Goal: Task Accomplishment & Management: Use online tool/utility

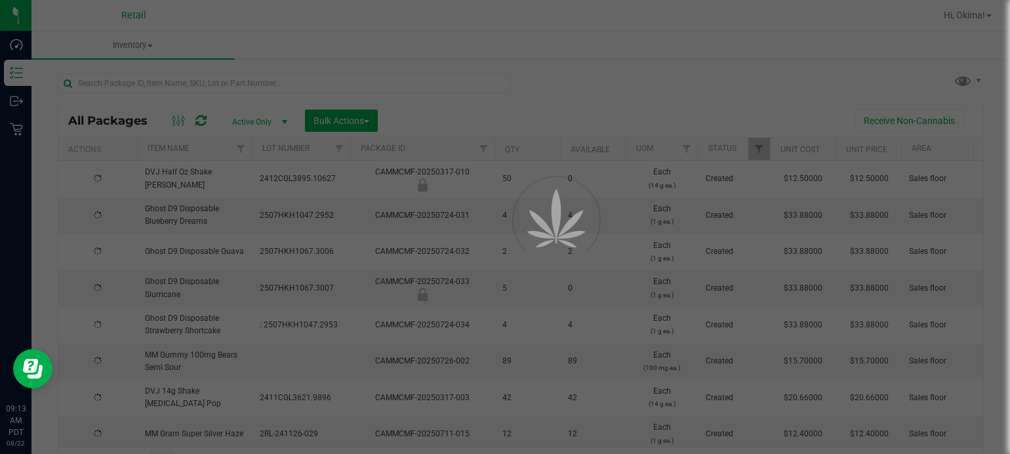
click at [216, 87] on div at bounding box center [505, 227] width 1010 height 454
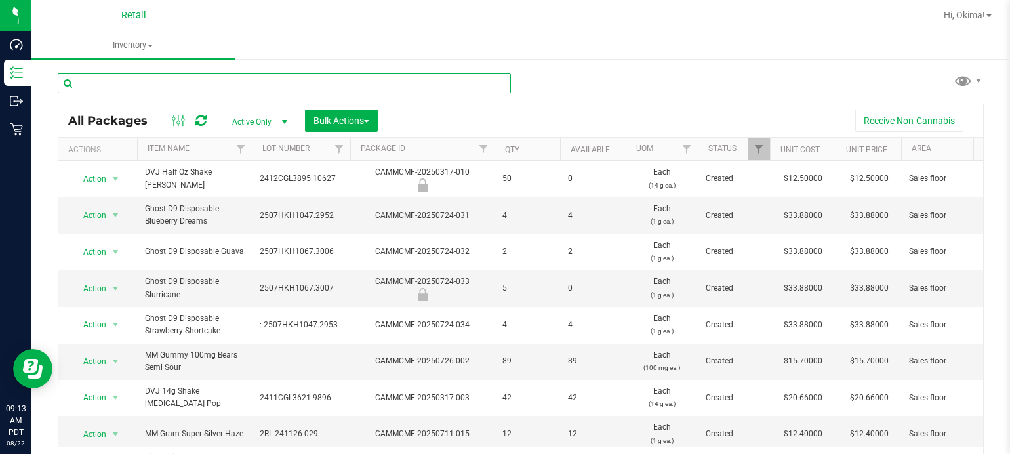
click at [165, 87] on input "text" at bounding box center [284, 83] width 453 height 20
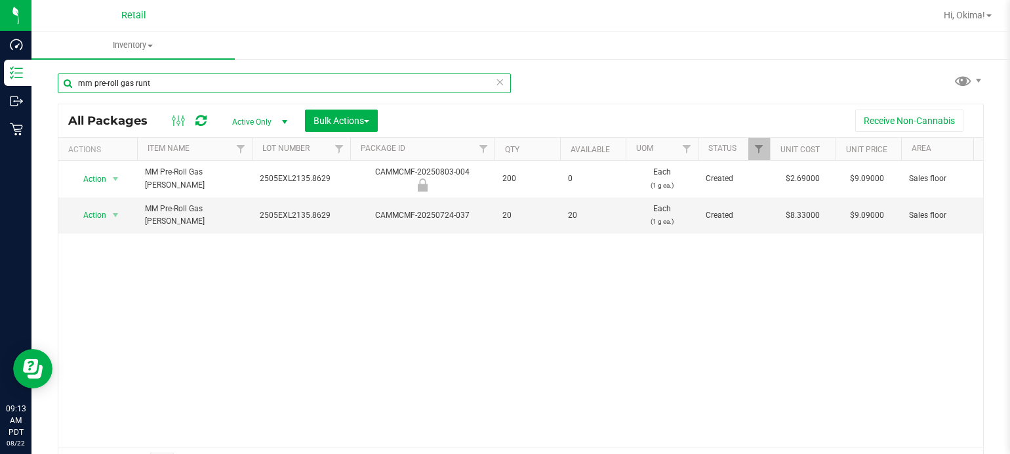
click at [118, 83] on input "mm pre-roll gas runt" at bounding box center [284, 83] width 453 height 20
click at [118, 84] on input "mm pre-roll orange" at bounding box center [284, 83] width 453 height 20
type input "mm pre-roll super s"
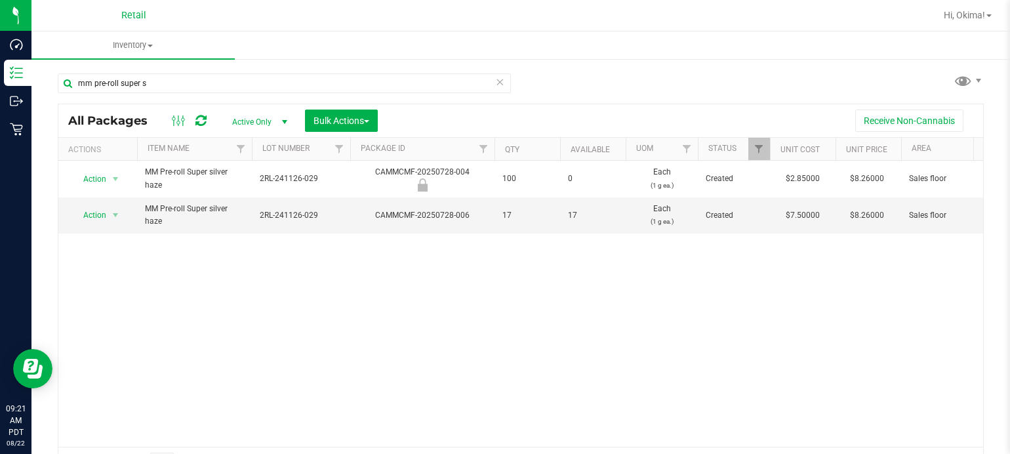
click at [495, 76] on icon at bounding box center [499, 81] width 9 height 16
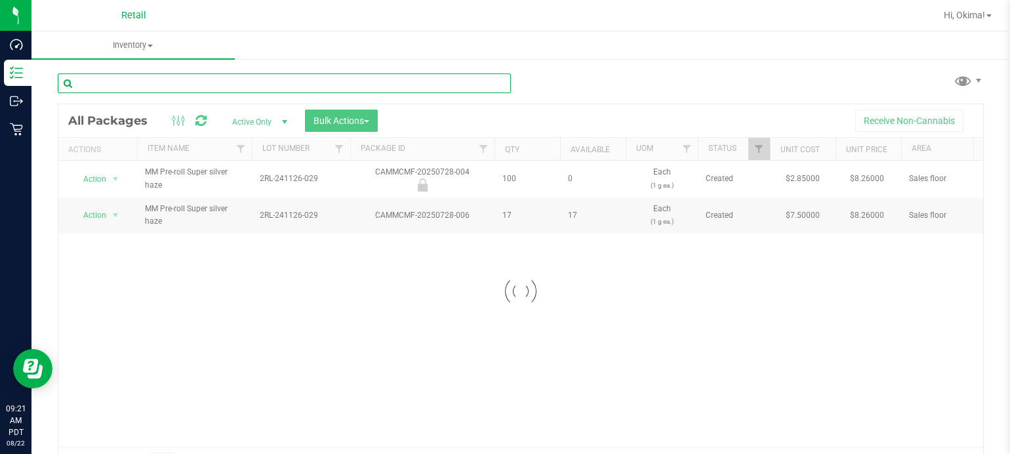
click at [188, 79] on input "text" at bounding box center [284, 83] width 453 height 20
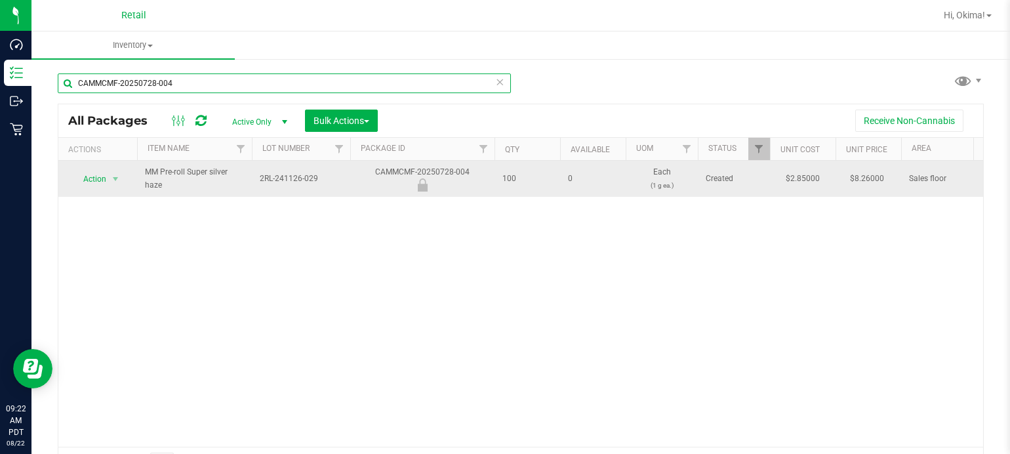
type input "CAMMCMF-20250728-004"
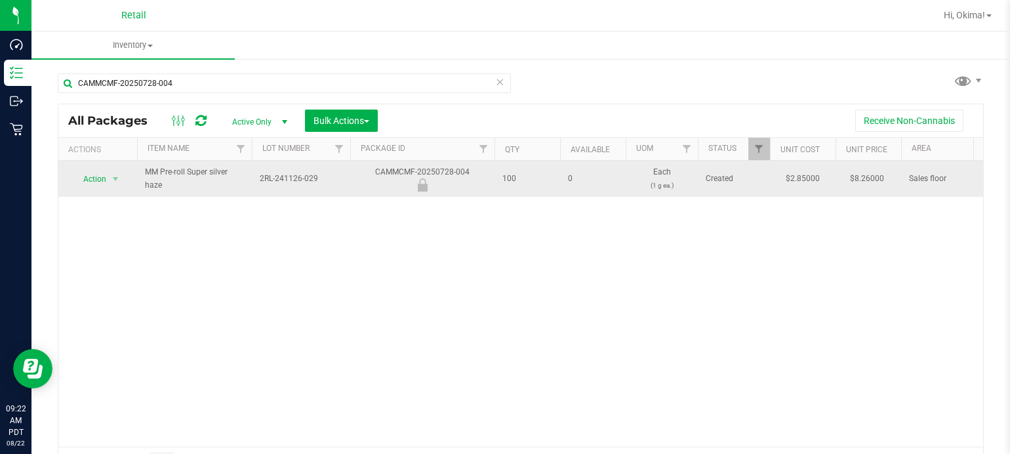
click at [73, 180] on span "Action" at bounding box center [89, 179] width 35 height 18
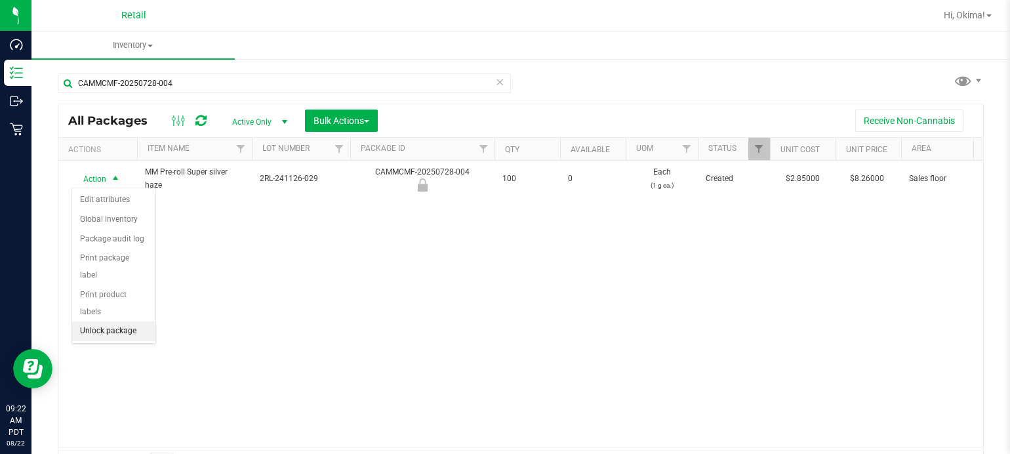
click at [121, 321] on li "Unlock package" at bounding box center [113, 331] width 83 height 20
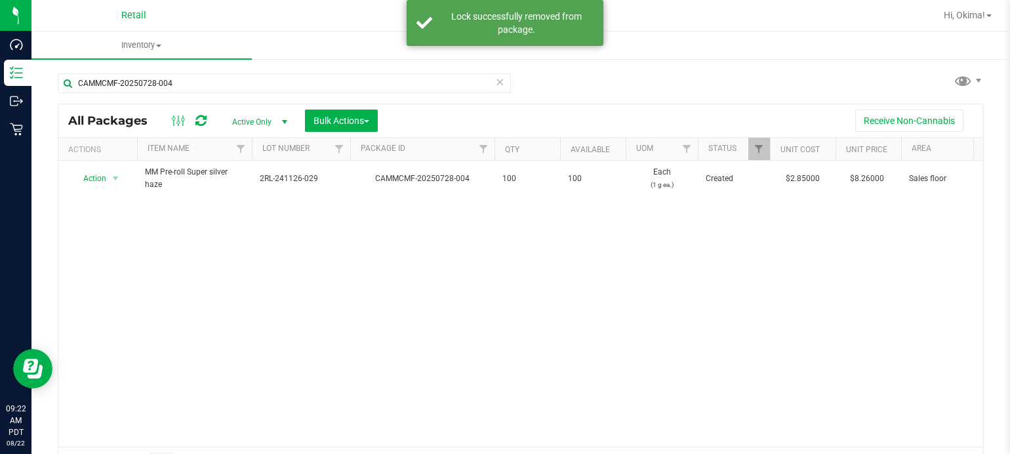
click at [496, 81] on icon at bounding box center [499, 81] width 9 height 16
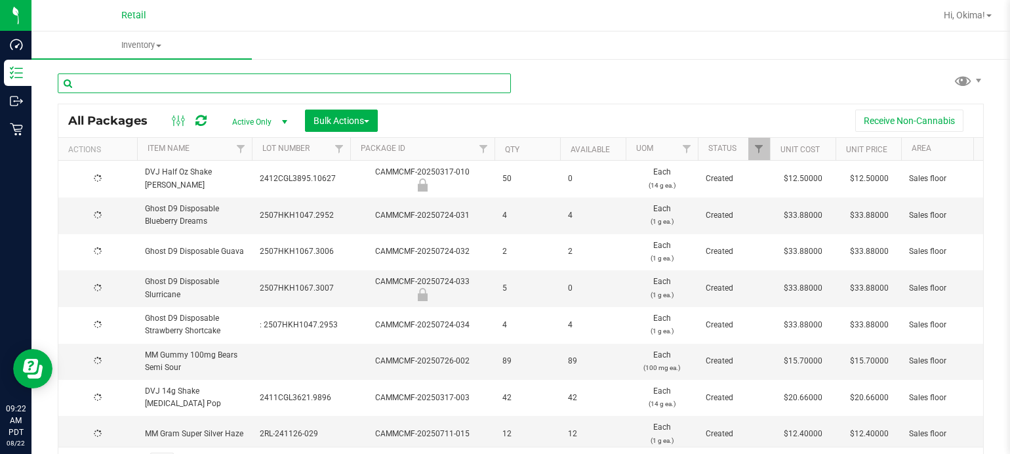
click at [152, 84] on input "text" at bounding box center [284, 83] width 453 height 20
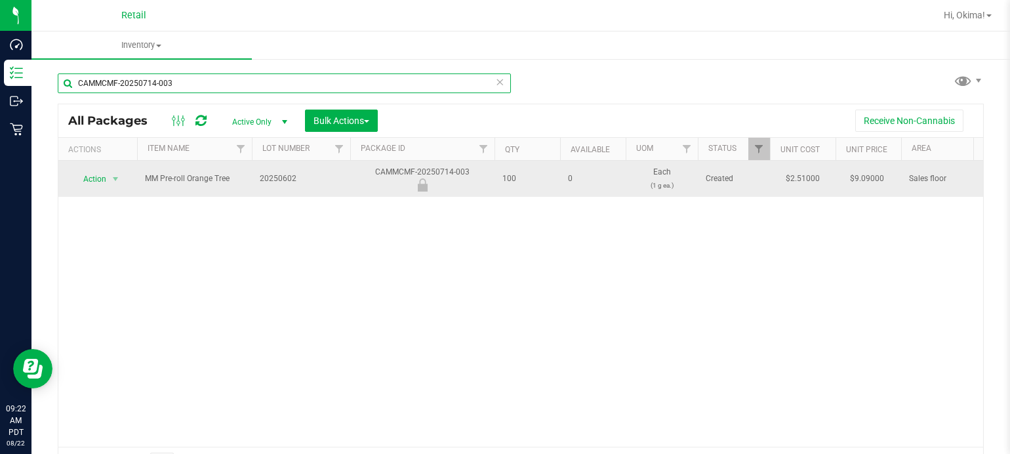
type input "CAMMCMF-20250714-003"
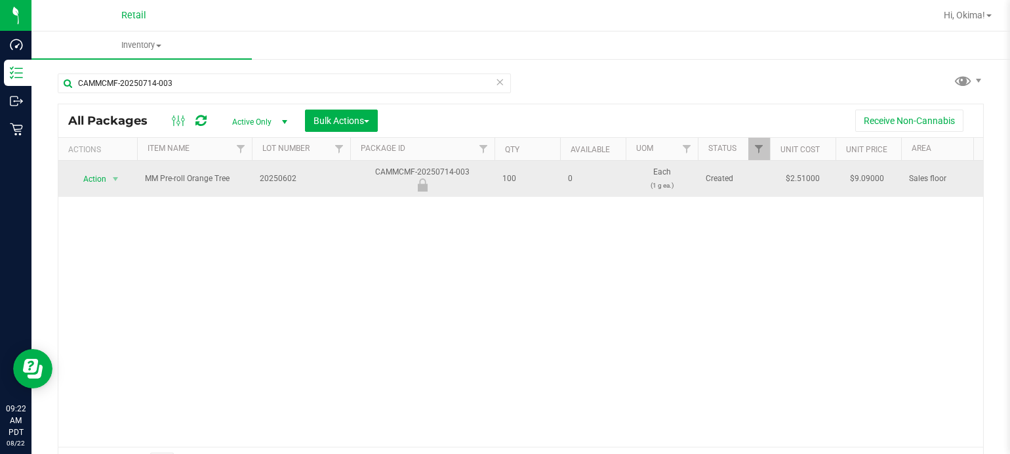
click at [85, 184] on span "Action" at bounding box center [89, 179] width 35 height 18
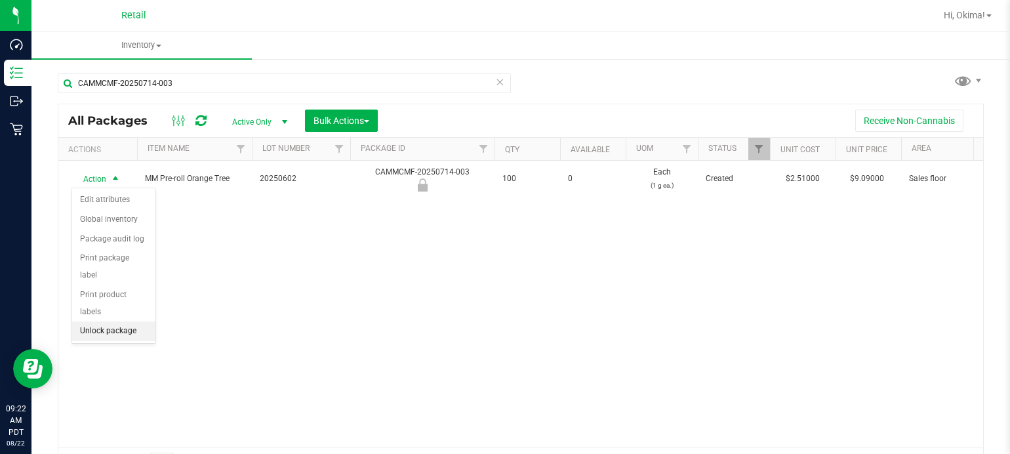
click at [121, 321] on li "Unlock package" at bounding box center [113, 331] width 83 height 20
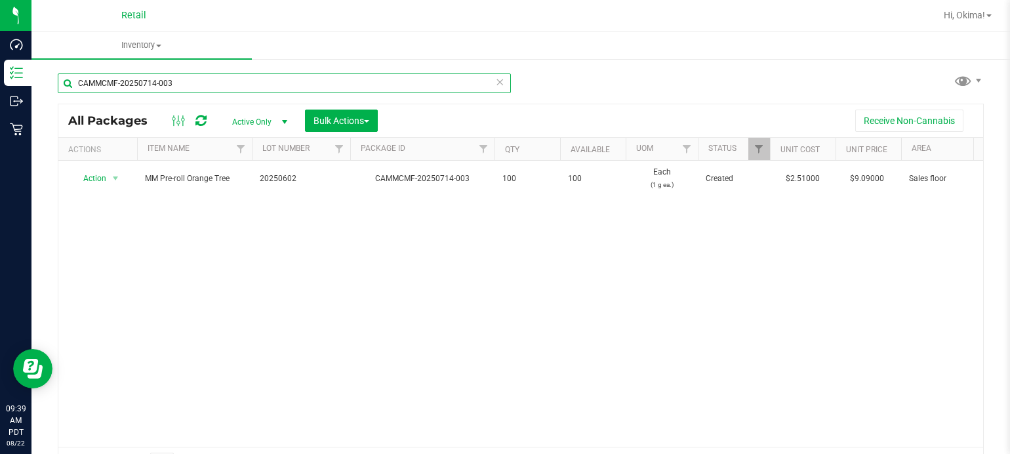
click at [500, 82] on input "CAMMCMF-20250714-003" at bounding box center [284, 83] width 453 height 20
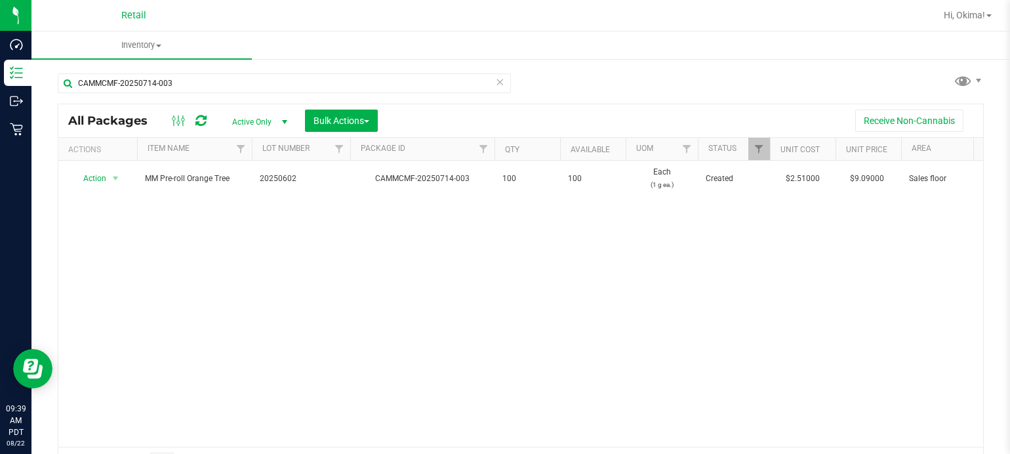
click at [496, 81] on icon at bounding box center [499, 81] width 9 height 16
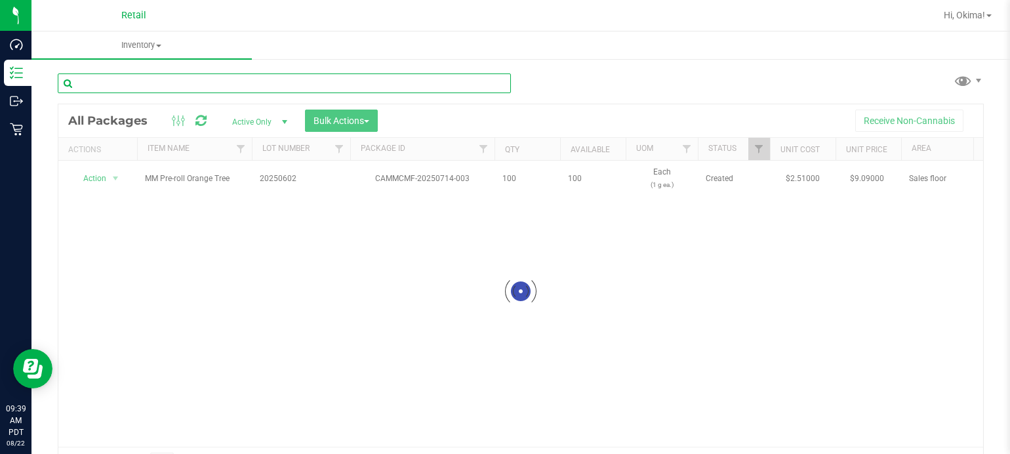
click at [244, 81] on input "text" at bounding box center [284, 83] width 453 height 20
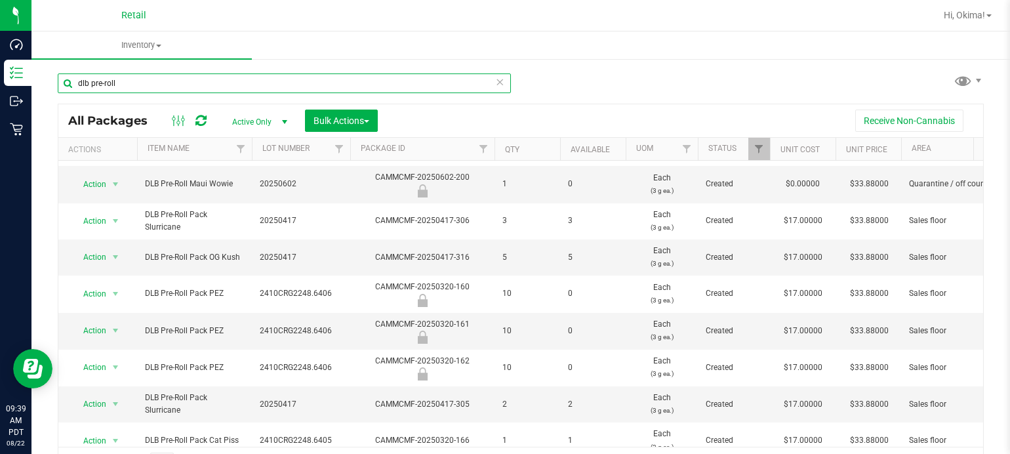
scroll to position [401, 0]
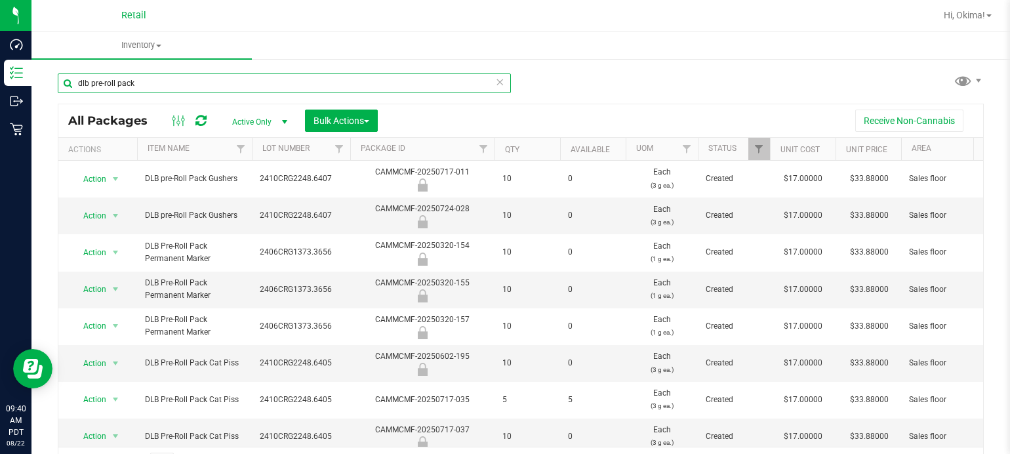
type input "dlb pre-roll pack"
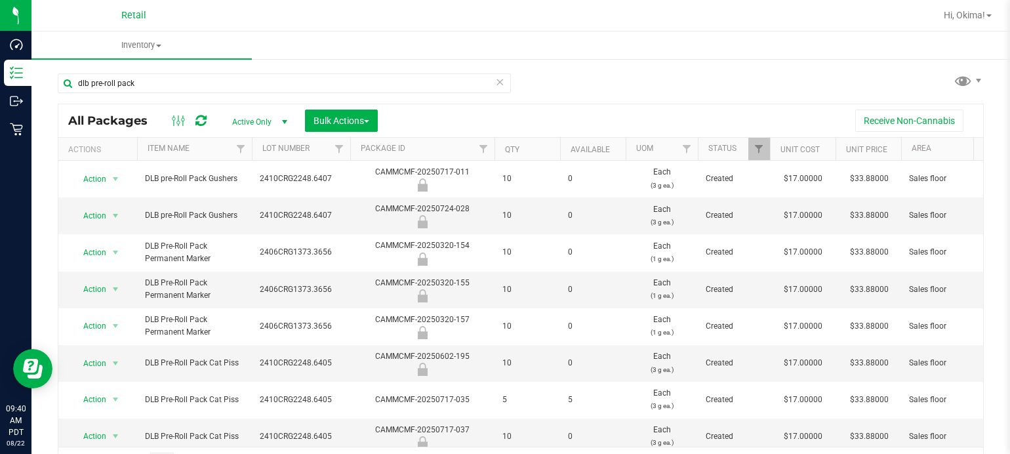
click at [495, 81] on icon at bounding box center [499, 81] width 9 height 16
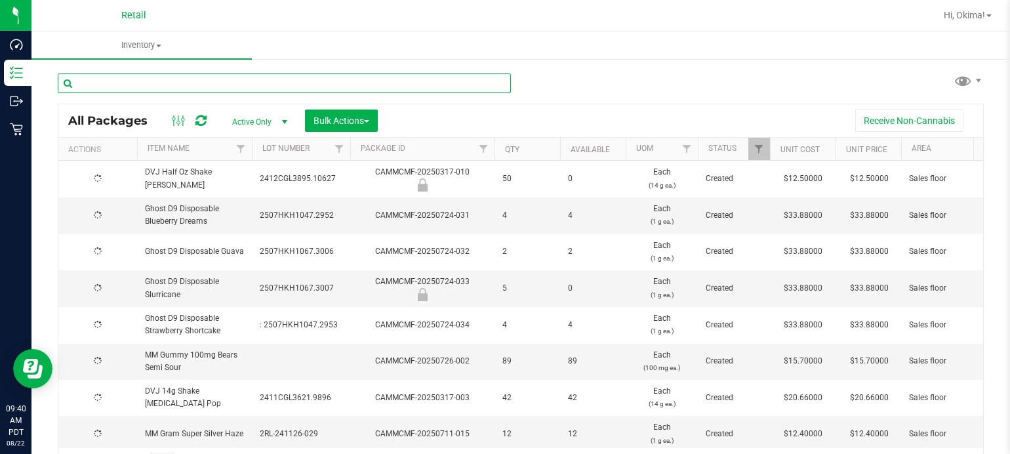
click at [417, 87] on input "text" at bounding box center [284, 83] width 453 height 20
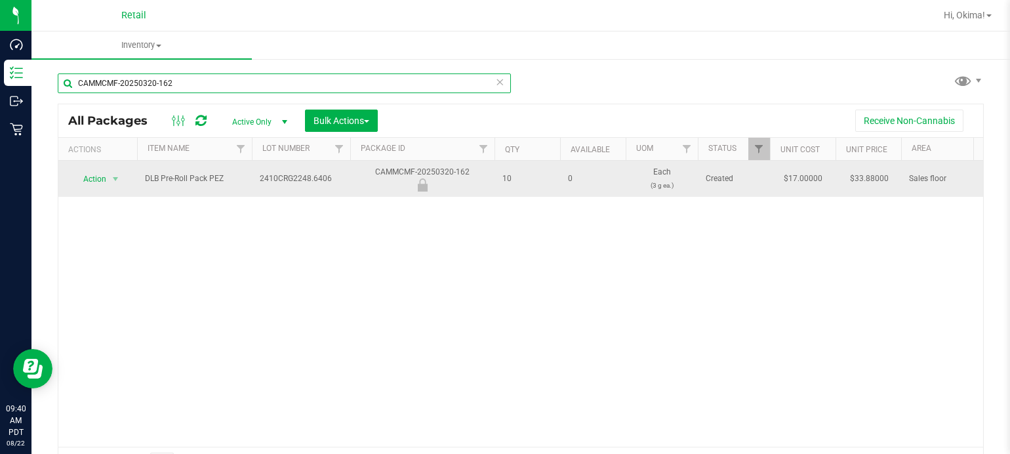
type input "CAMMCMF-20250320-162"
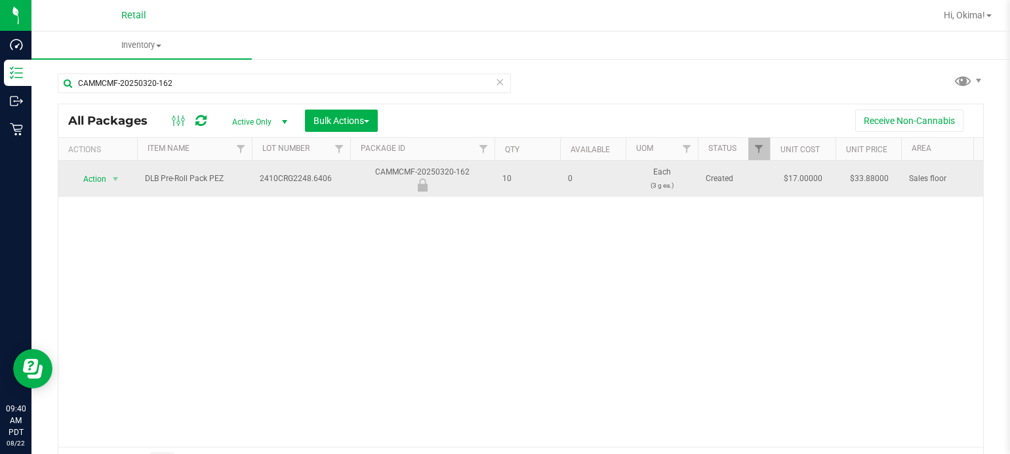
click at [99, 187] on span "Action" at bounding box center [89, 179] width 35 height 18
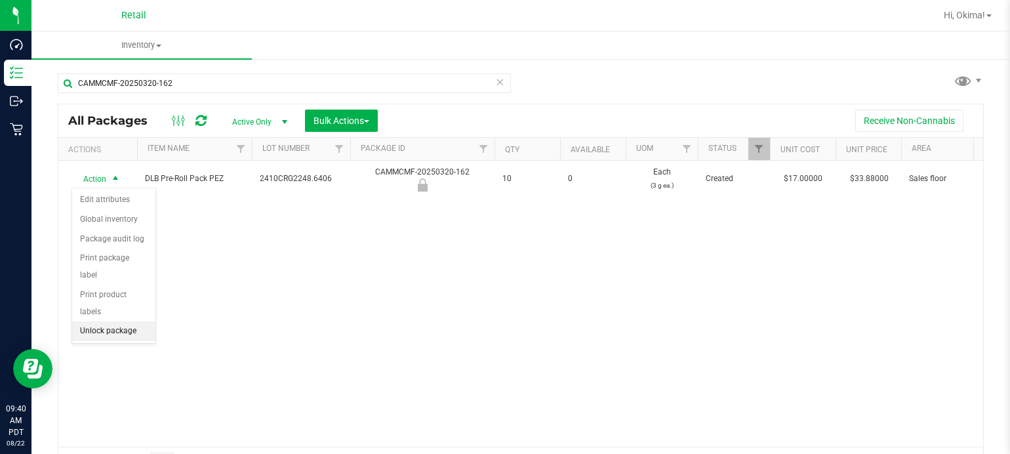
click at [121, 321] on li "Unlock package" at bounding box center [113, 331] width 83 height 20
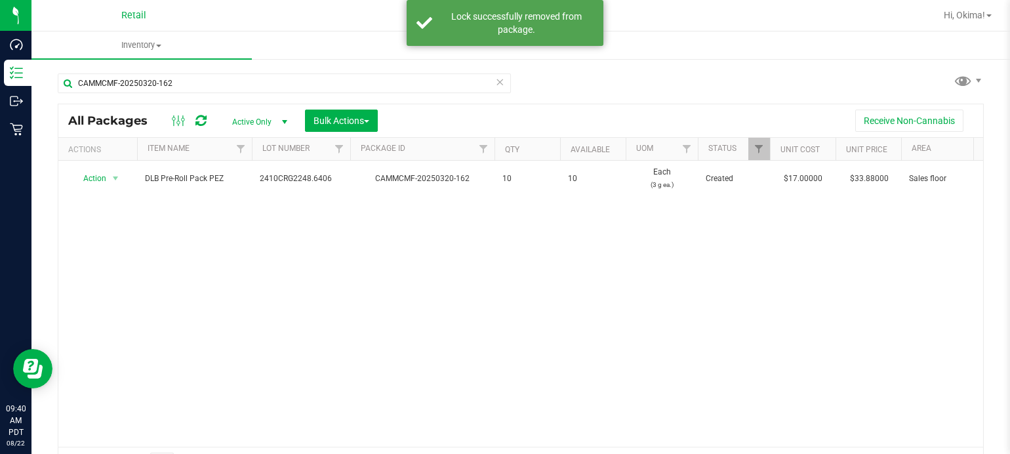
click at [497, 80] on icon at bounding box center [499, 81] width 9 height 16
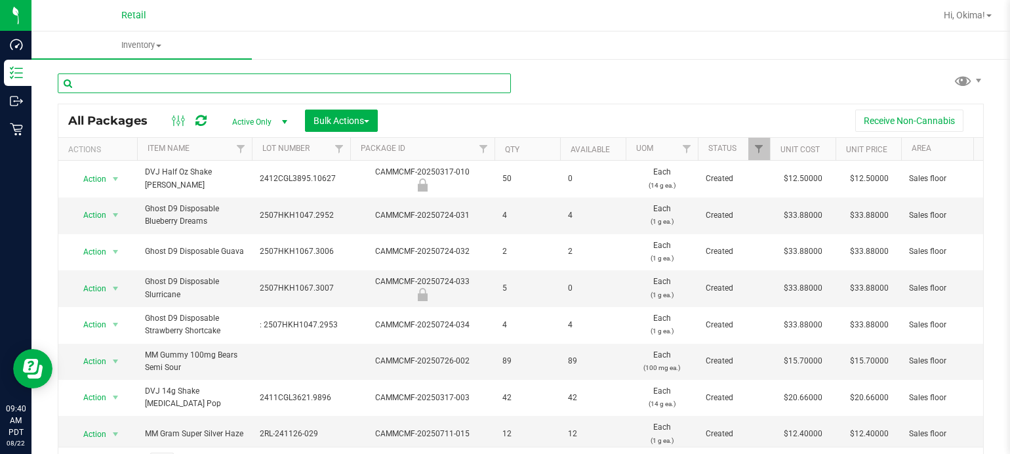
click at [266, 85] on input "text" at bounding box center [284, 83] width 453 height 20
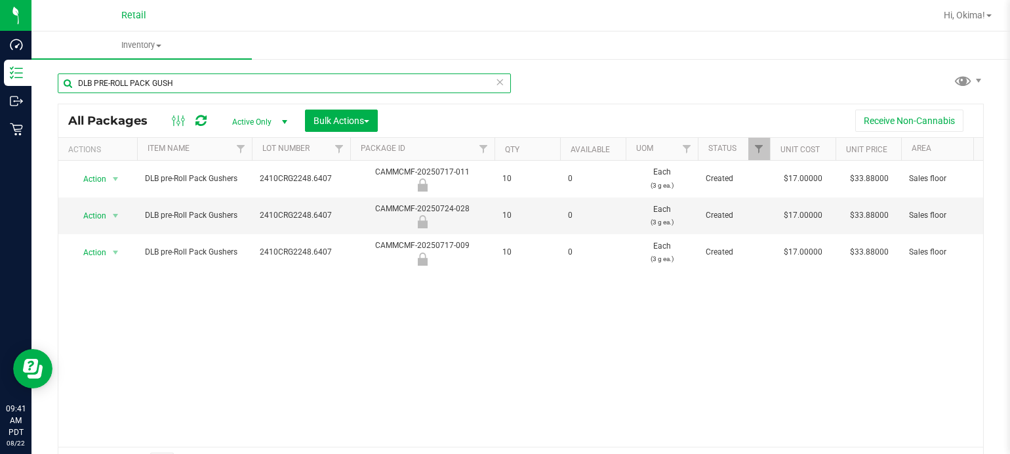
type input "DLB PRE-ROLL PACK GUSH"
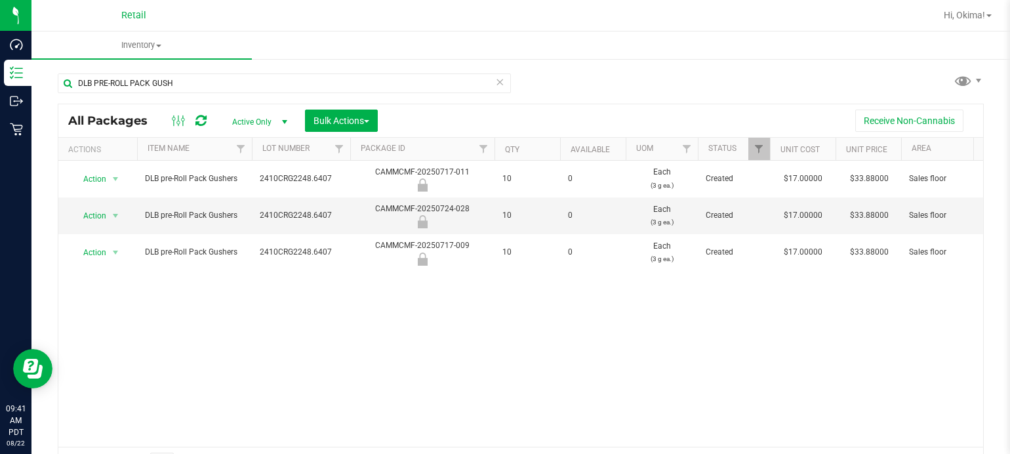
click at [495, 87] on icon at bounding box center [499, 81] width 9 height 16
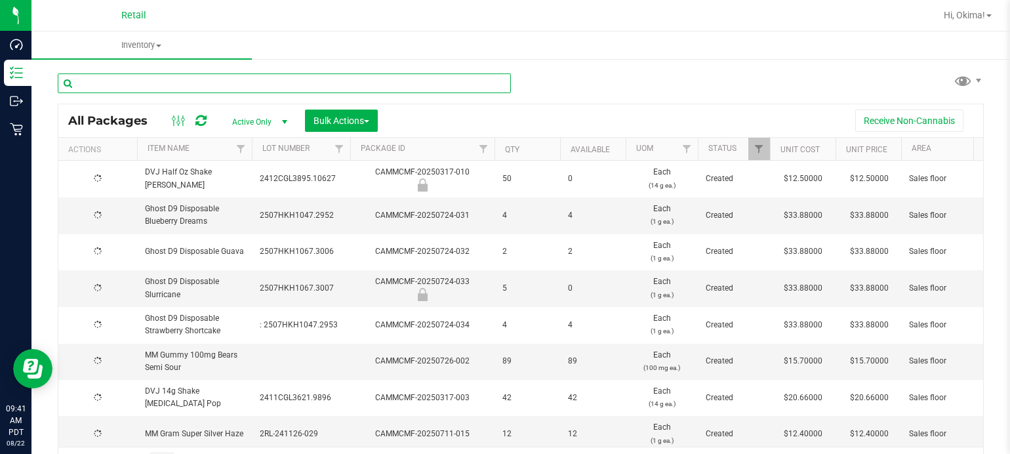
click at [157, 84] on input "text" at bounding box center [284, 83] width 453 height 20
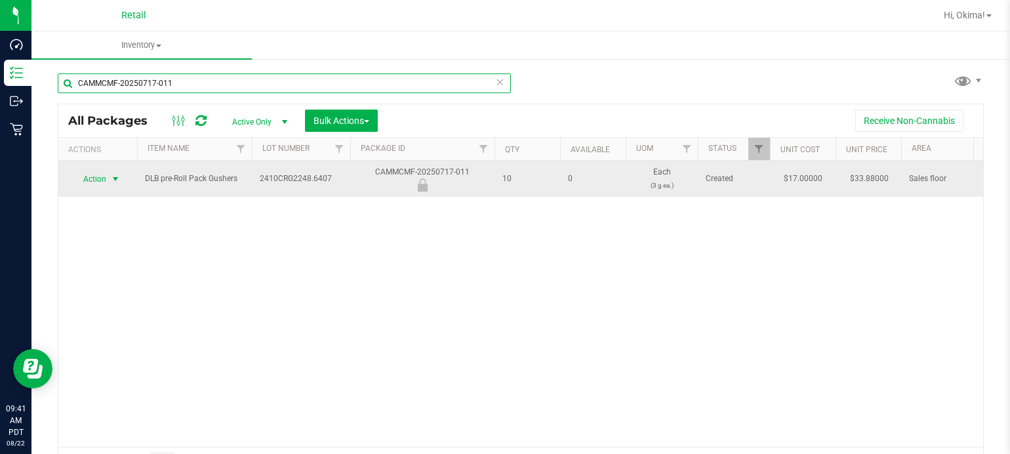
type input "CAMMCMF-20250717-011"
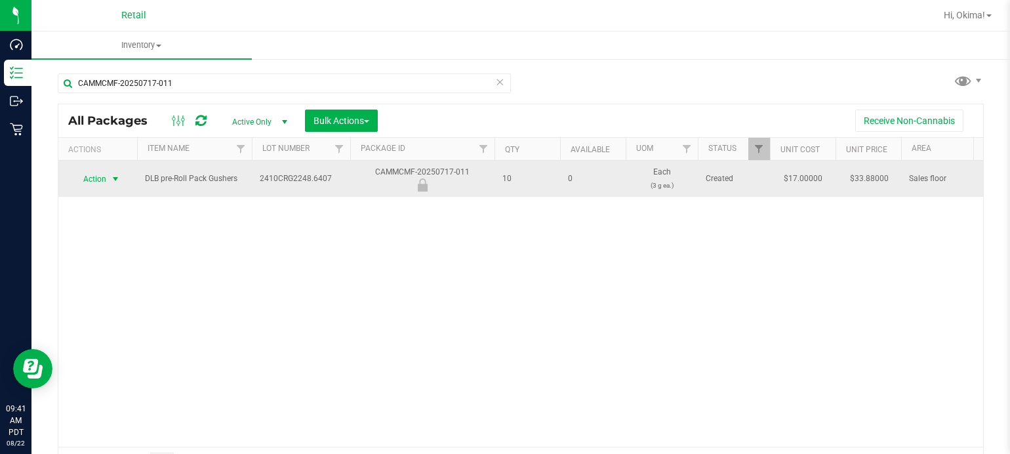
click at [110, 180] on span "select" at bounding box center [115, 179] width 10 height 10
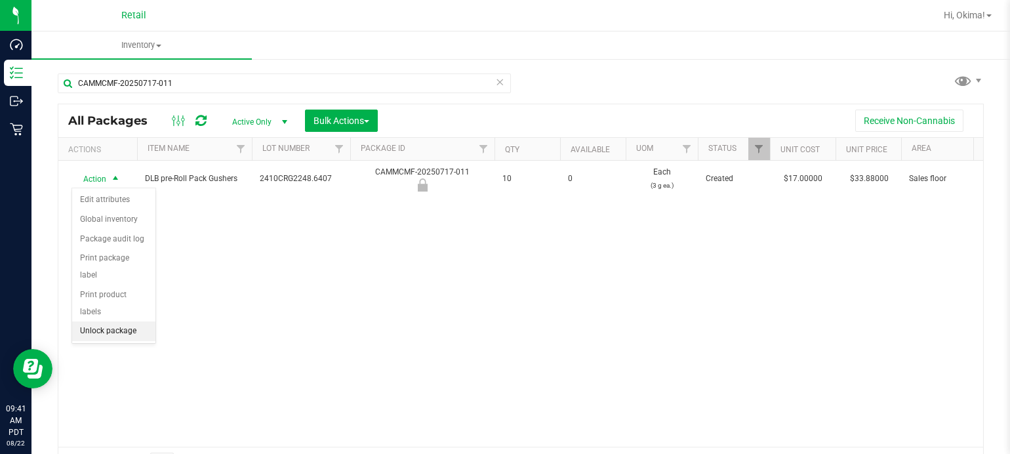
click at [120, 321] on li "Unlock package" at bounding box center [113, 331] width 83 height 20
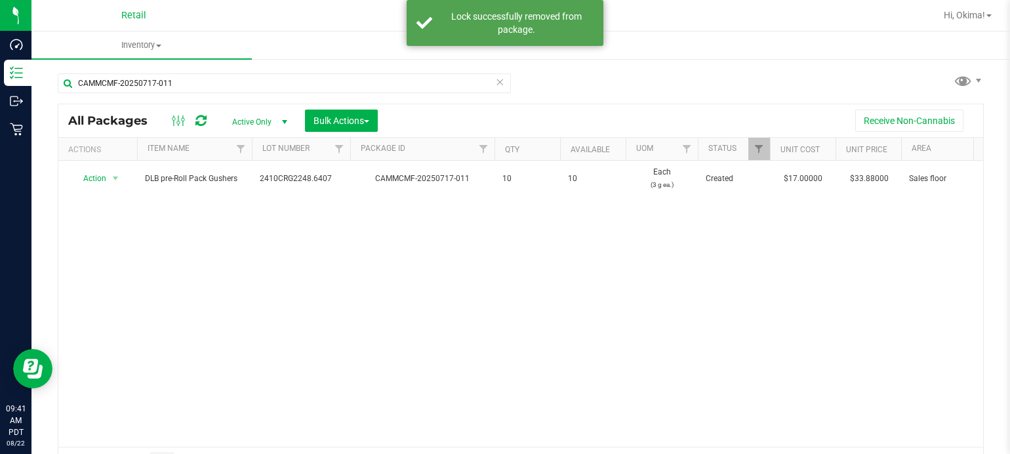
click at [496, 77] on icon at bounding box center [499, 81] width 9 height 16
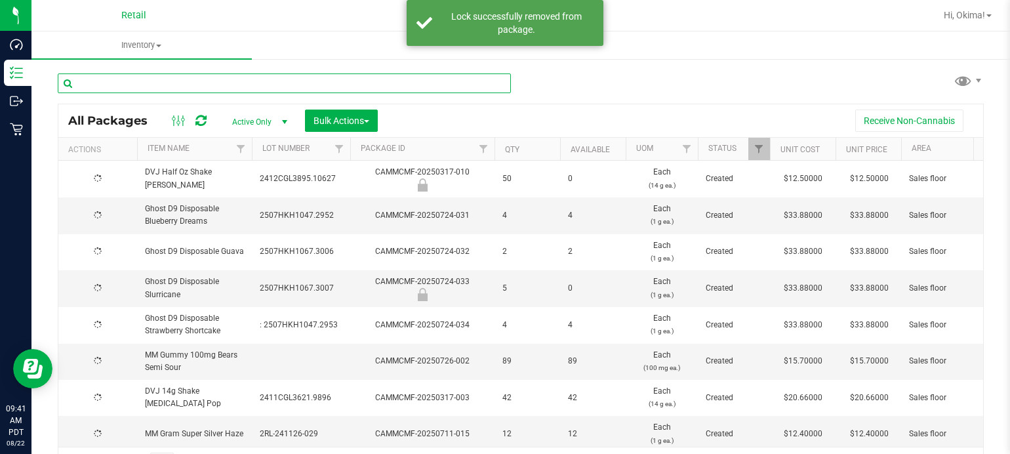
click at [262, 83] on input "text" at bounding box center [284, 83] width 453 height 20
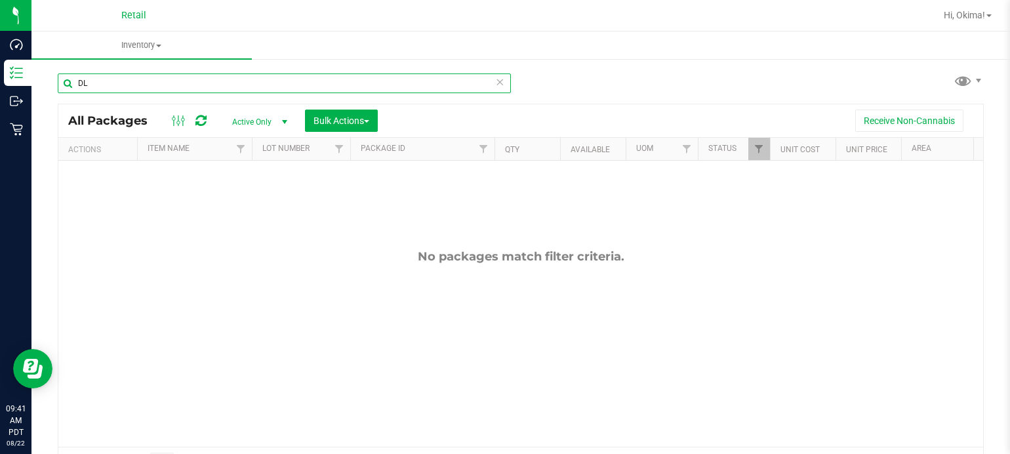
type input "D"
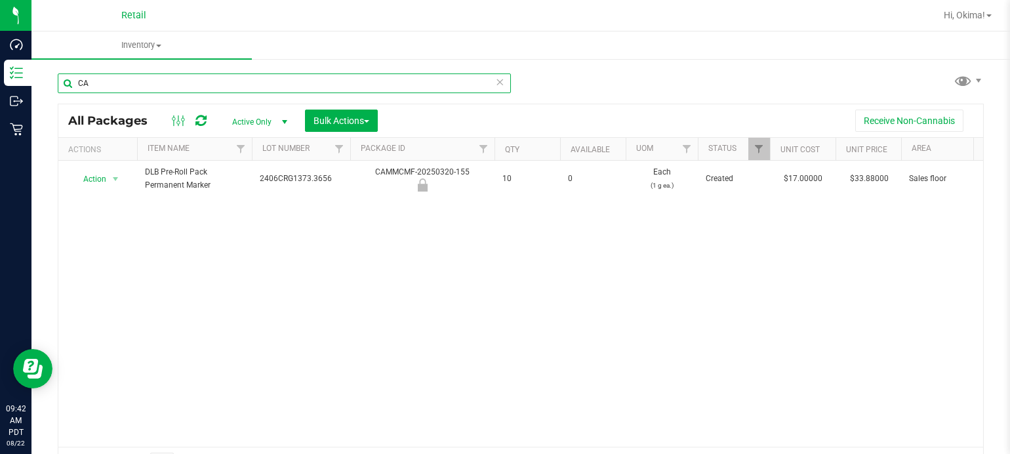
type input "C"
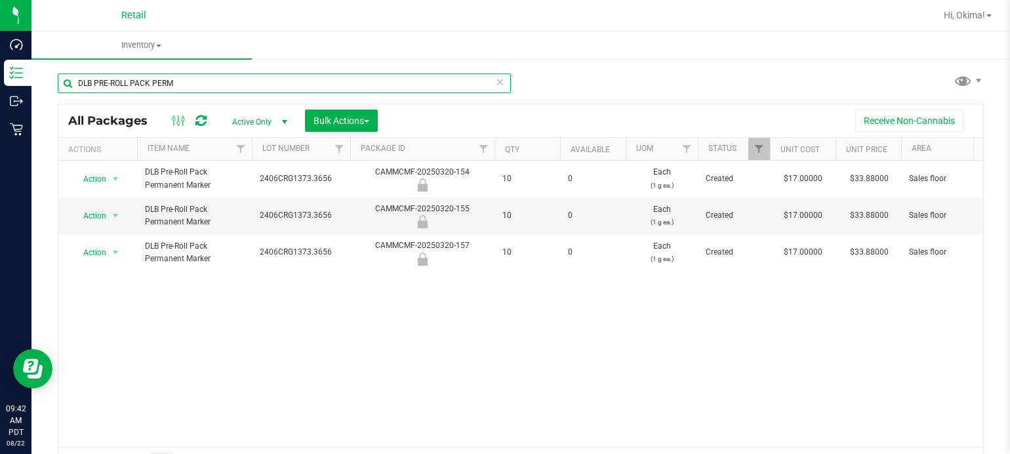
click at [484, 75] on input "DLB PRE-ROLL PACK PERM" at bounding box center [284, 83] width 453 height 20
type input "DLB PRE-ROLL PACK PERM"
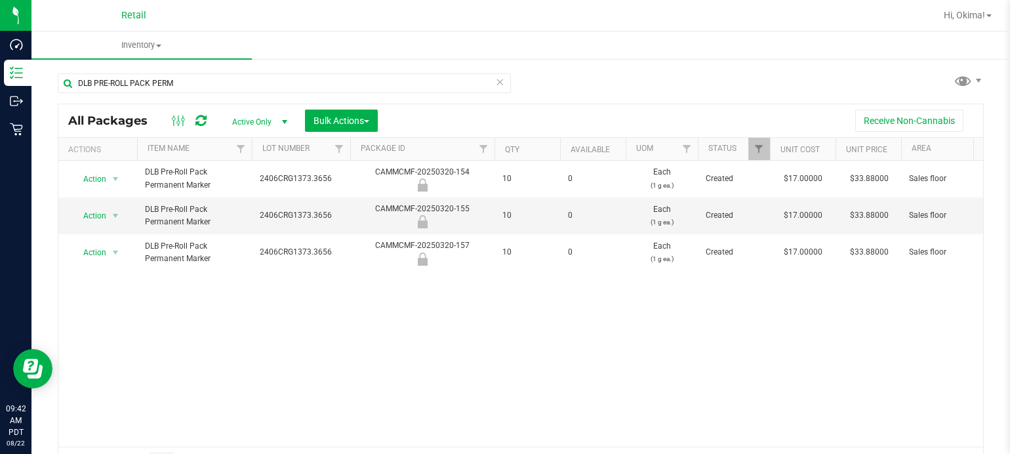
click at [497, 74] on icon at bounding box center [499, 81] width 9 height 16
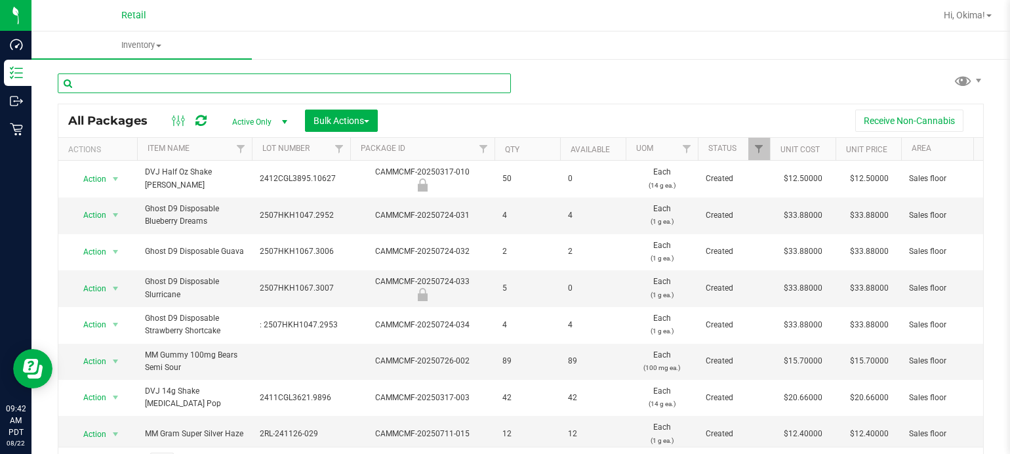
click at [142, 85] on input "text" at bounding box center [284, 83] width 453 height 20
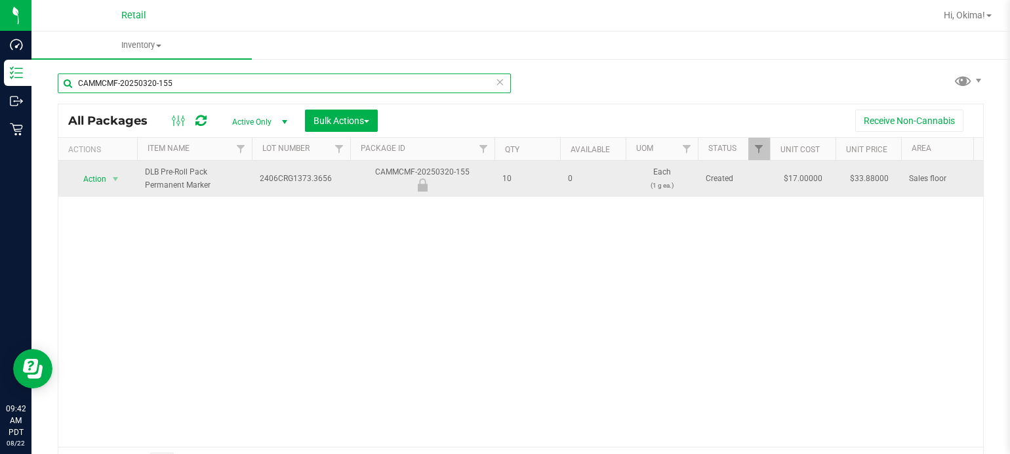
type input "CAMMCMF-20250320-155"
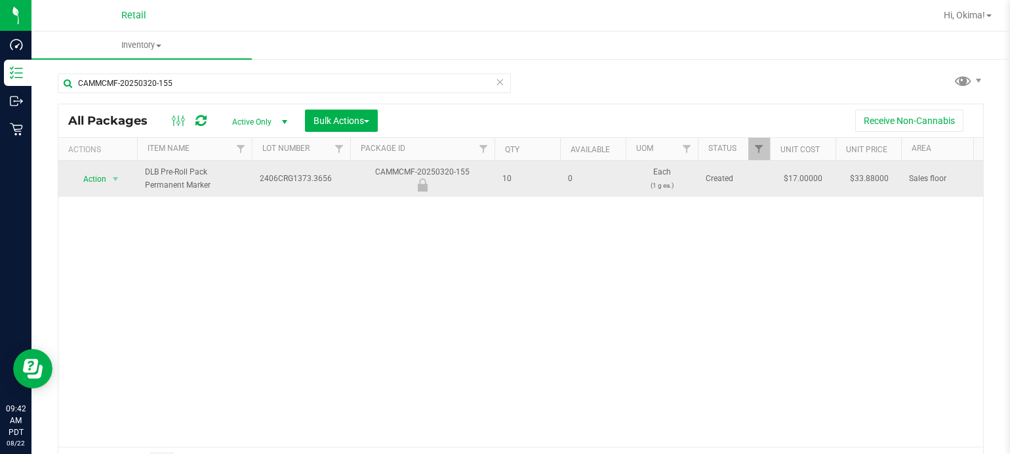
click at [96, 183] on span "Action" at bounding box center [89, 179] width 35 height 18
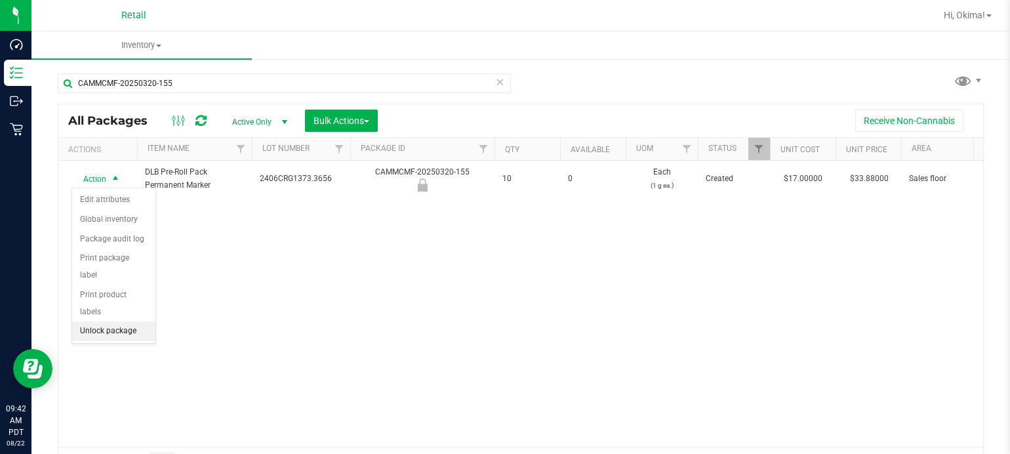
click at [125, 321] on li "Unlock package" at bounding box center [113, 331] width 83 height 20
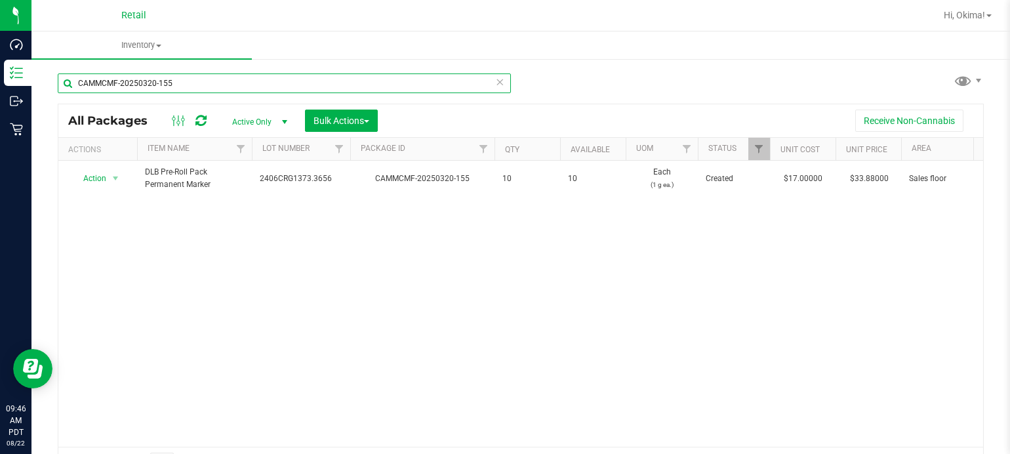
click at [505, 83] on input "CAMMCMF-20250320-155" at bounding box center [284, 83] width 453 height 20
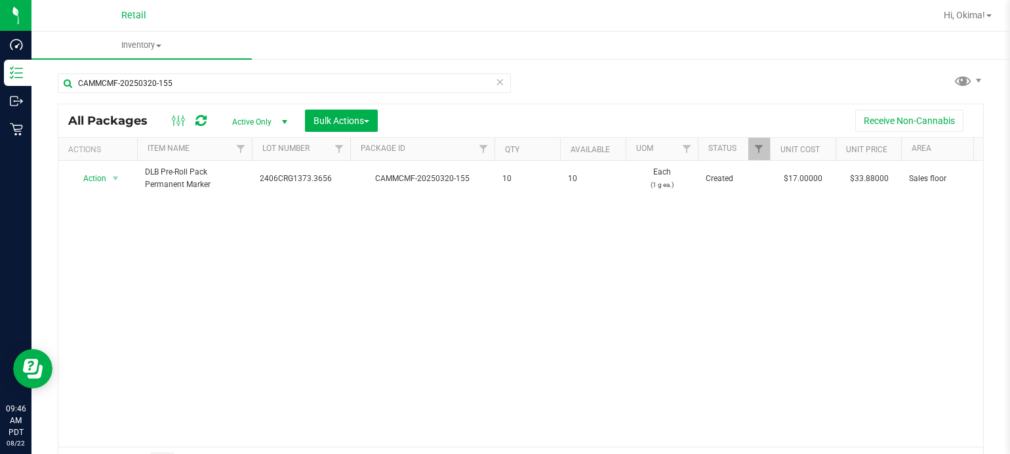
click at [497, 73] on icon at bounding box center [499, 81] width 9 height 16
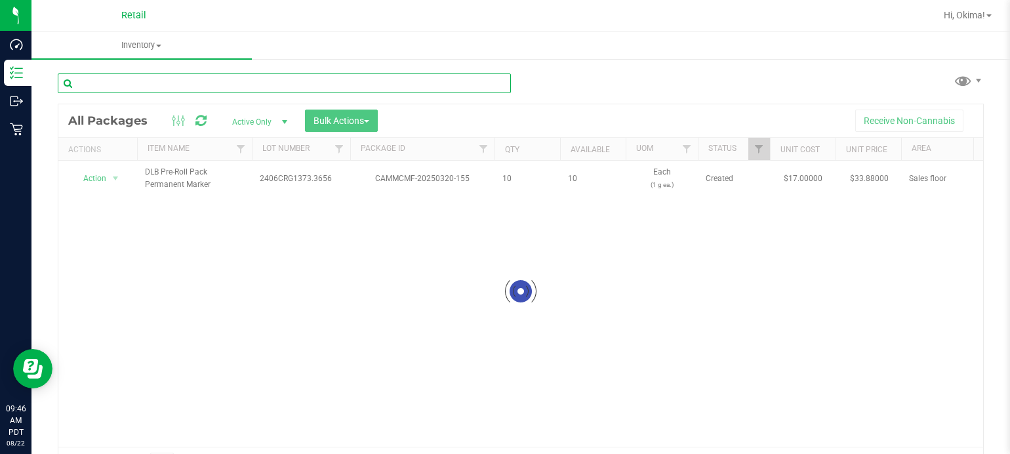
click at [202, 83] on input "text" at bounding box center [284, 83] width 453 height 20
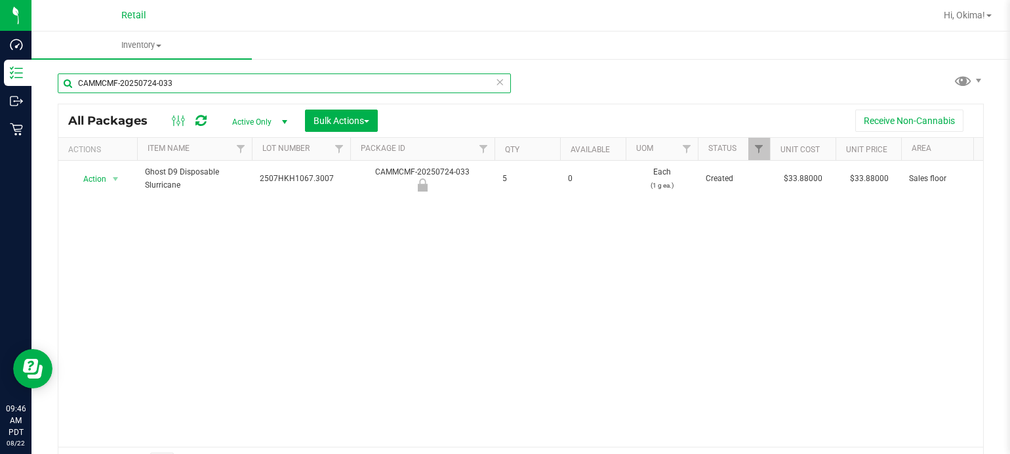
type input "CAMMCMF-20250724-033"
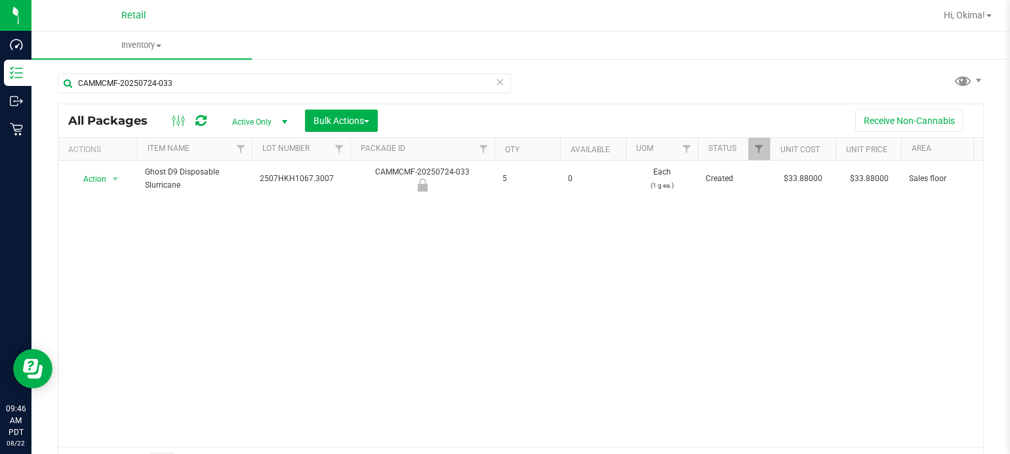
click at [498, 85] on icon at bounding box center [499, 81] width 9 height 16
